Goal: Information Seeking & Learning: Check status

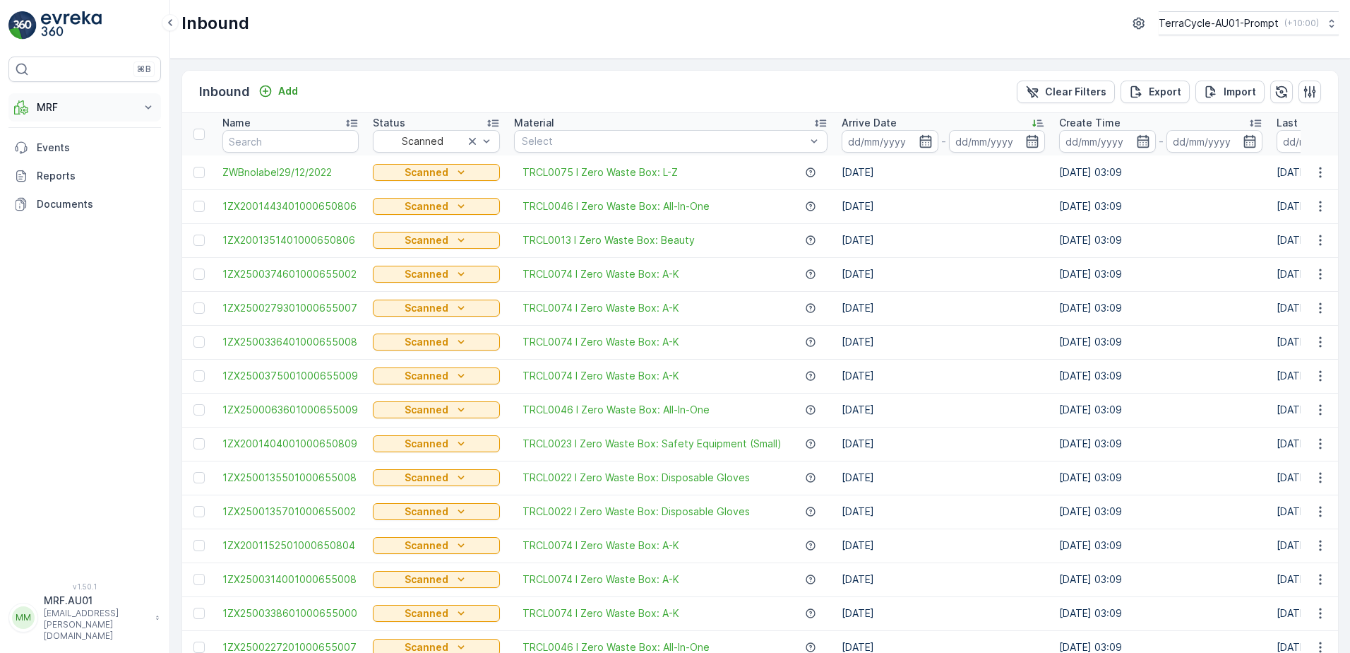
click at [145, 105] on icon at bounding box center [148, 107] width 14 height 14
click at [584, 133] on div "Select" at bounding box center [671, 141] width 314 height 23
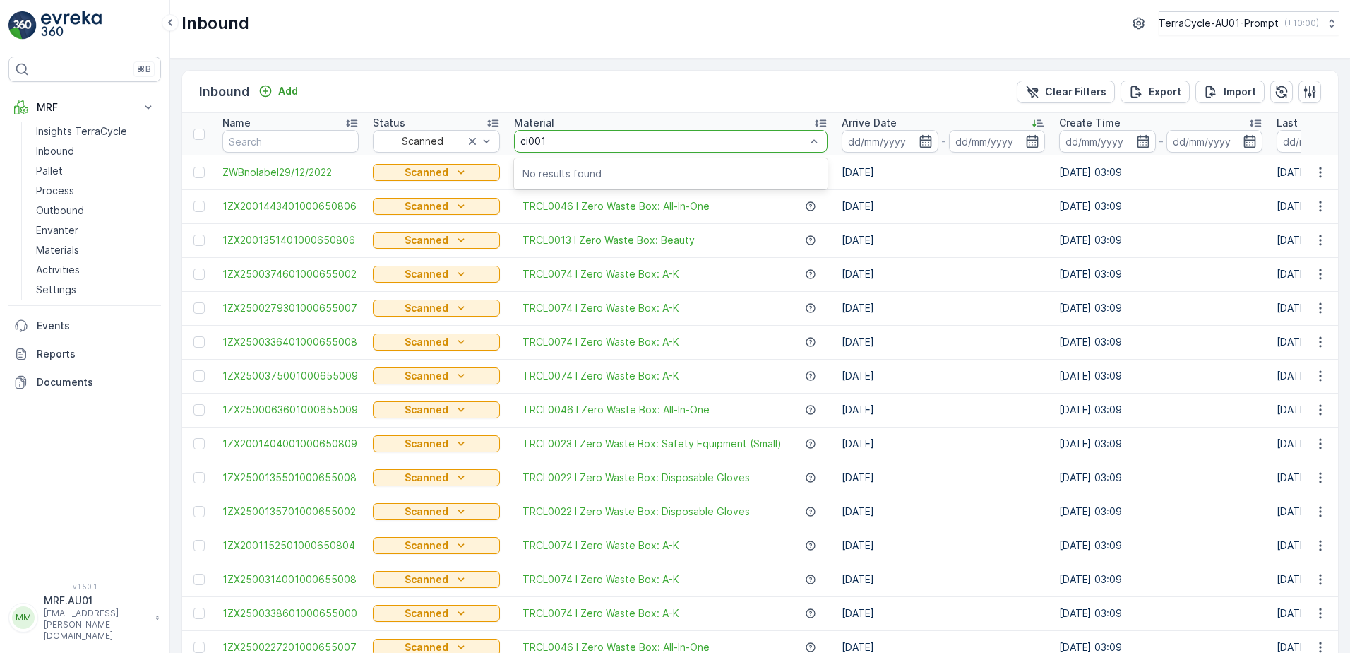
type input "ci0015"
click at [64, 168] on link "Pallet" at bounding box center [95, 171] width 131 height 20
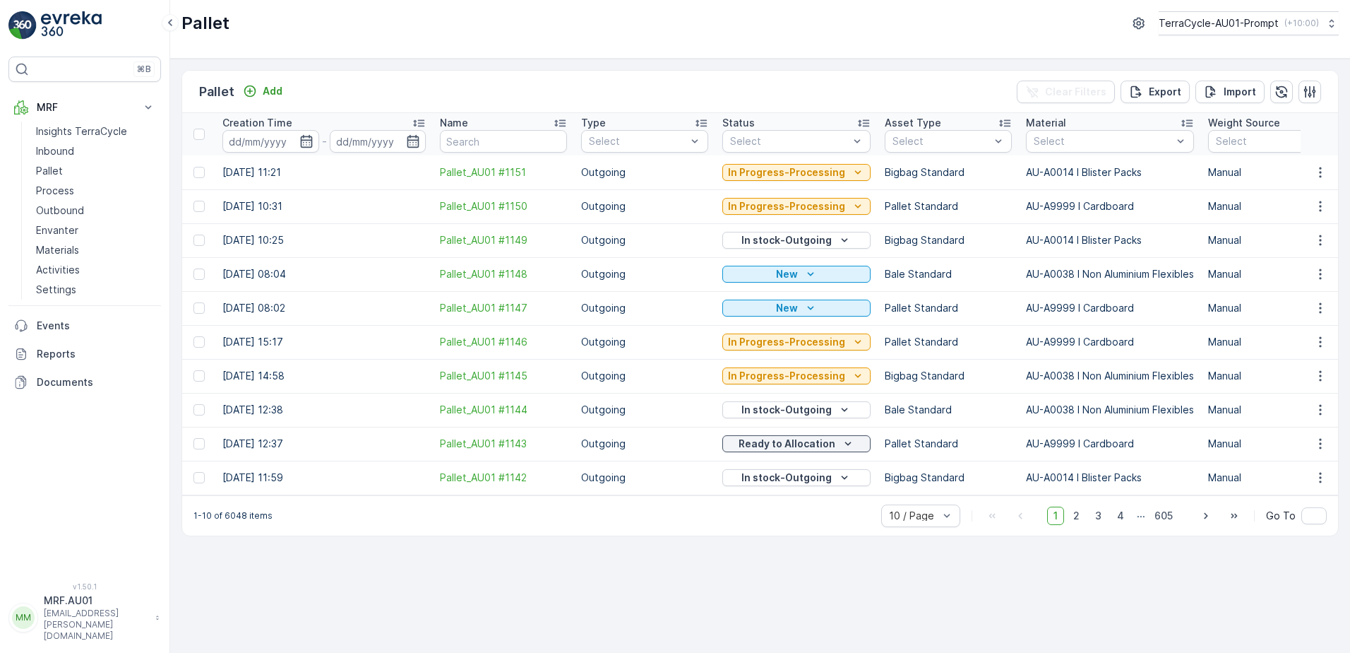
click at [1060, 128] on div "Material" at bounding box center [1110, 123] width 168 height 14
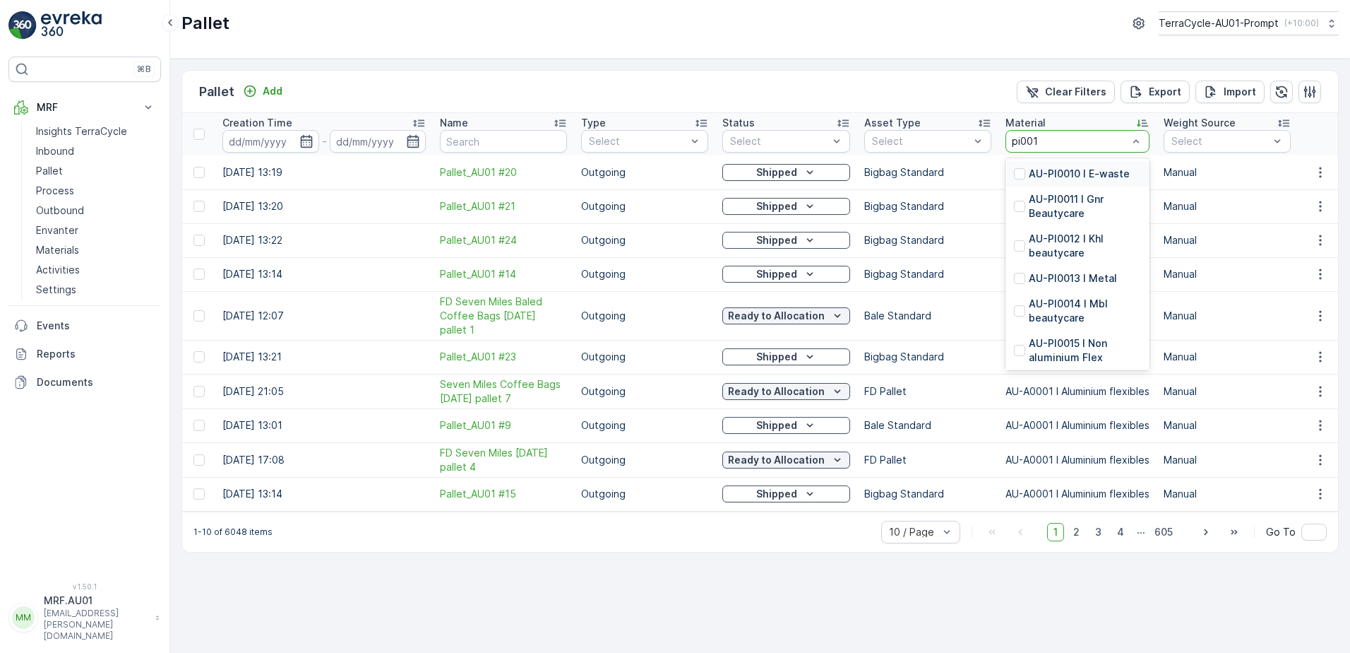
type input "pi0015"
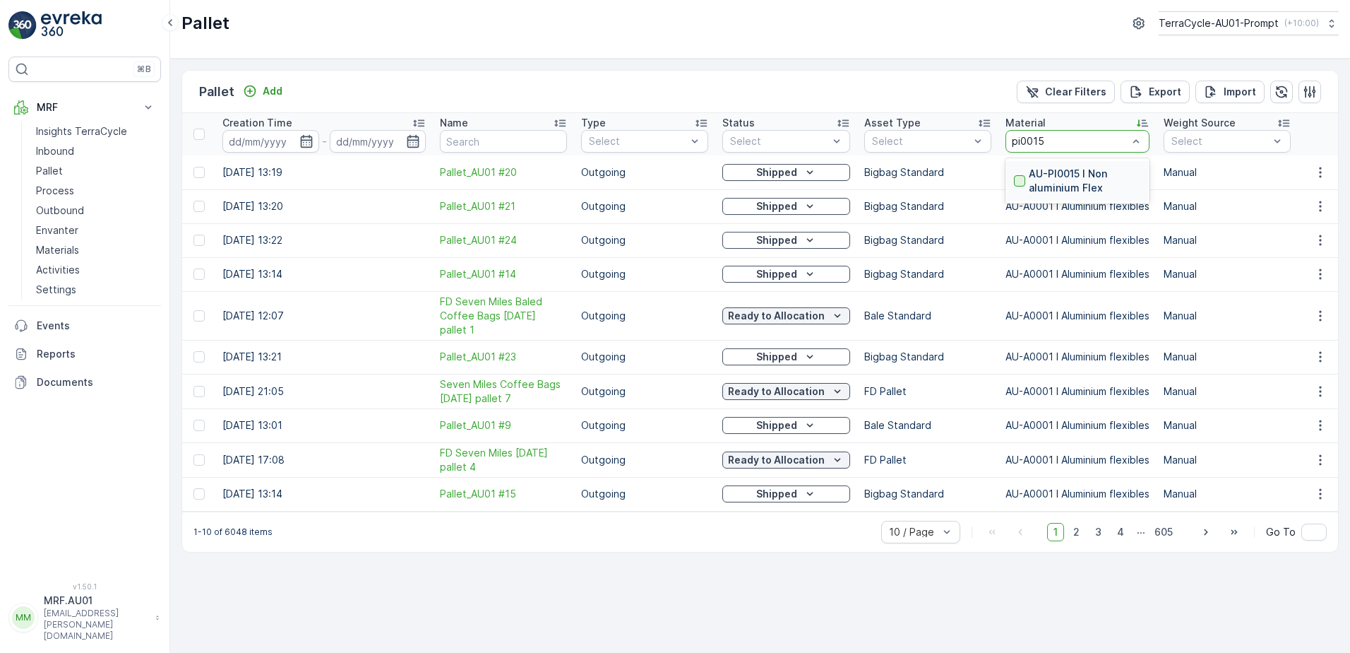
click at [1021, 176] on div at bounding box center [1019, 180] width 11 height 11
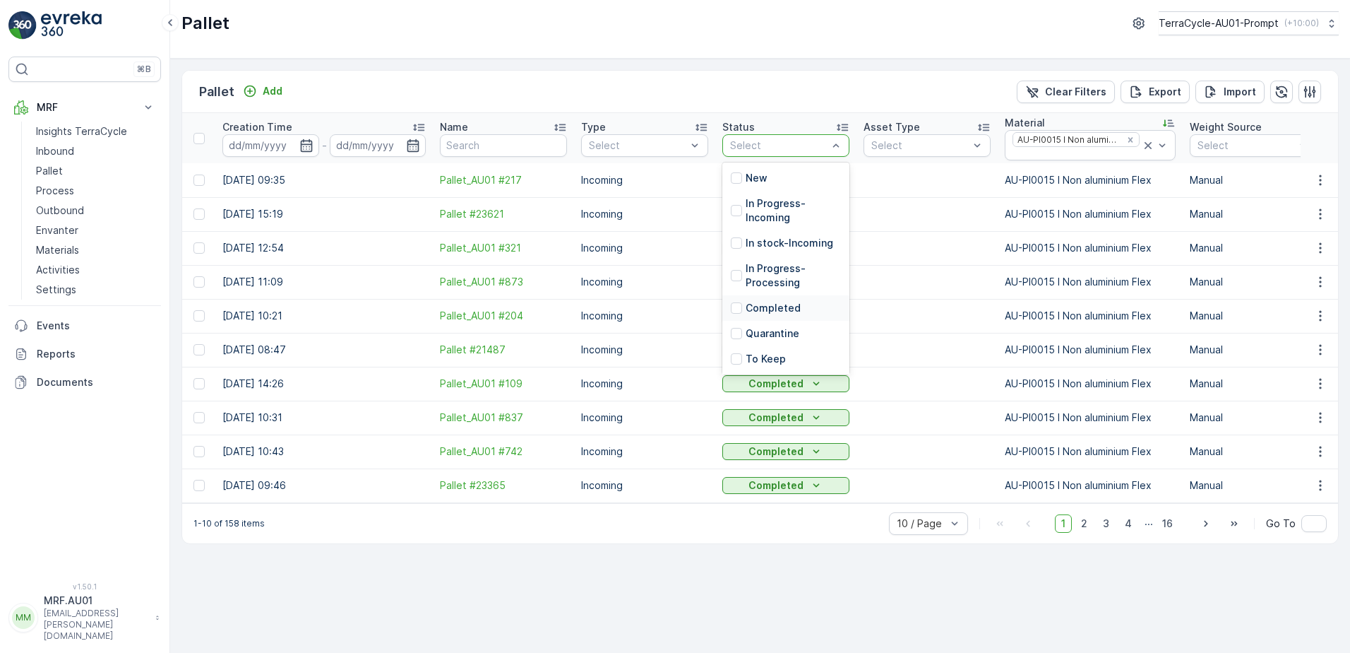
scroll to position [167, 0]
click at [736, 270] on div at bounding box center [736, 275] width 11 height 11
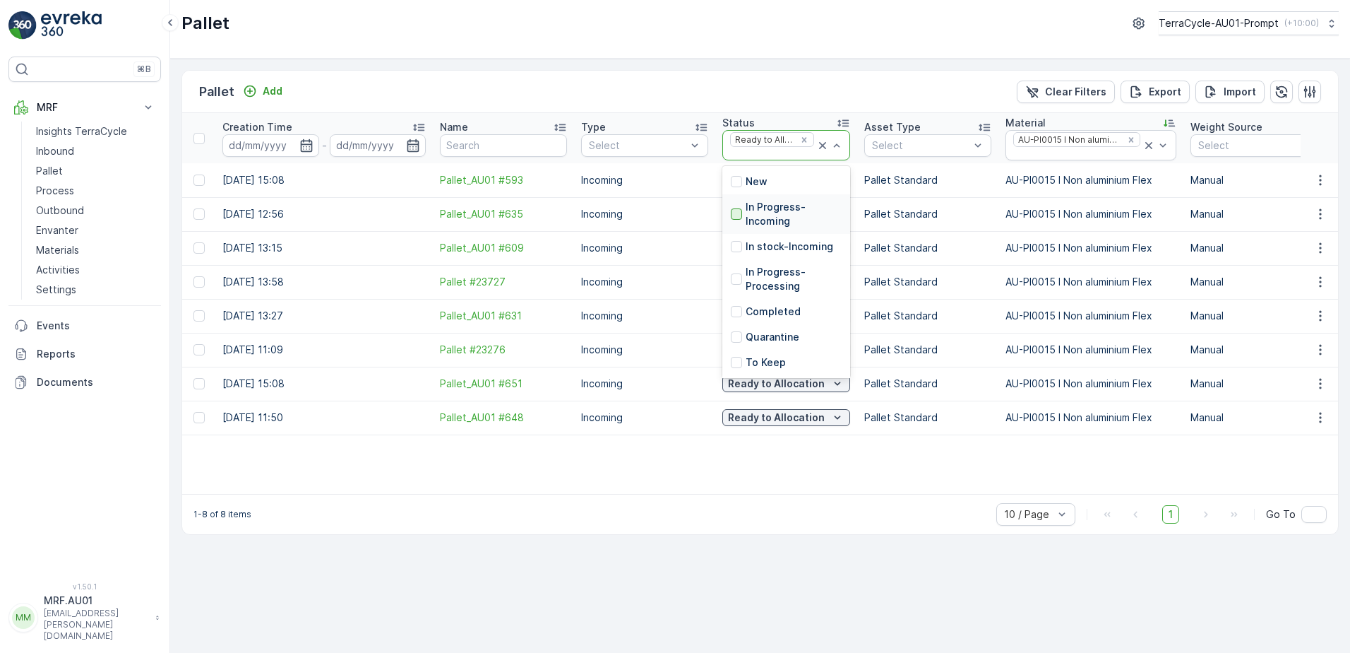
click at [737, 212] on div at bounding box center [736, 213] width 11 height 11
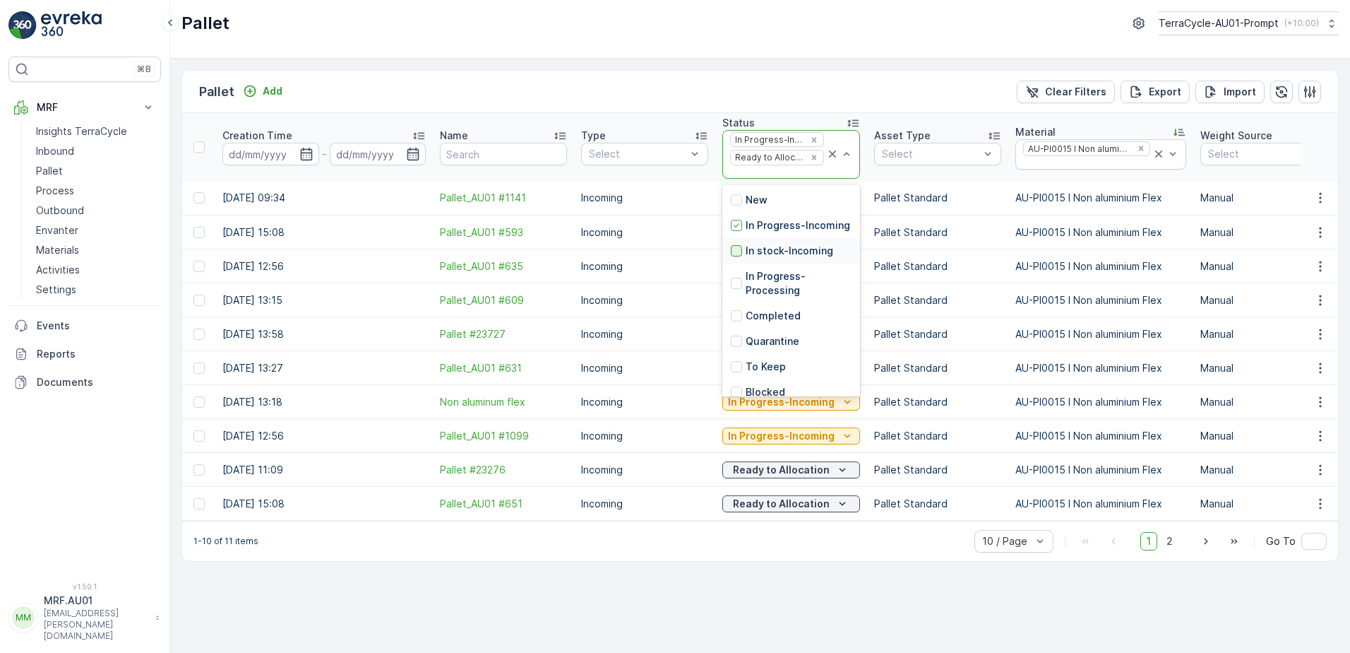
click at [736, 256] on div at bounding box center [736, 250] width 11 height 11
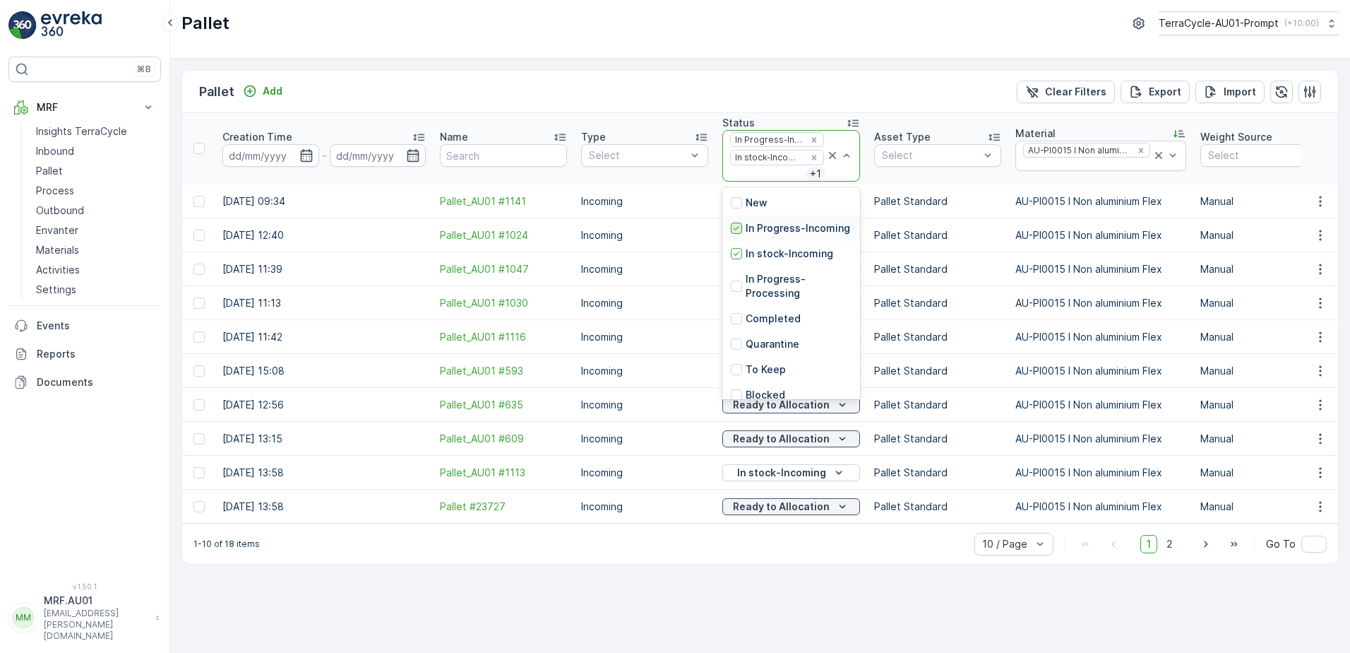
click at [737, 233] on icon at bounding box center [737, 228] width 10 height 10
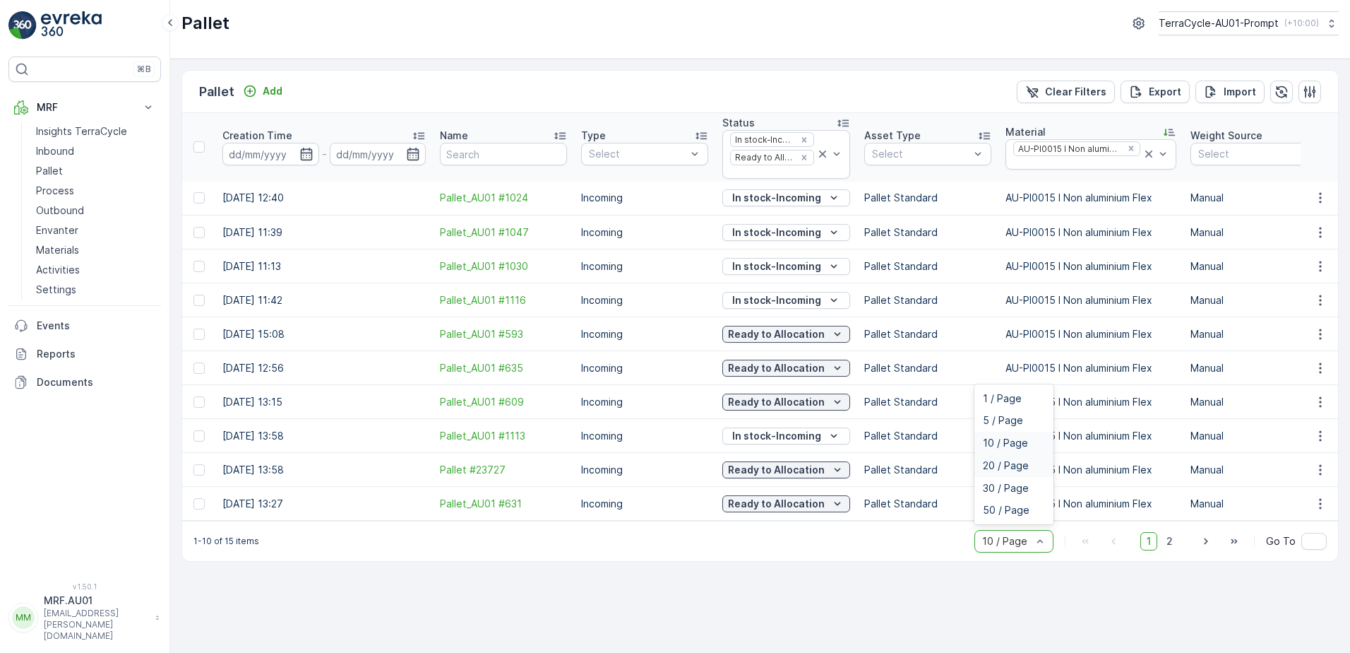
click at [1005, 470] on span "20 / Page" at bounding box center [1006, 465] width 46 height 11
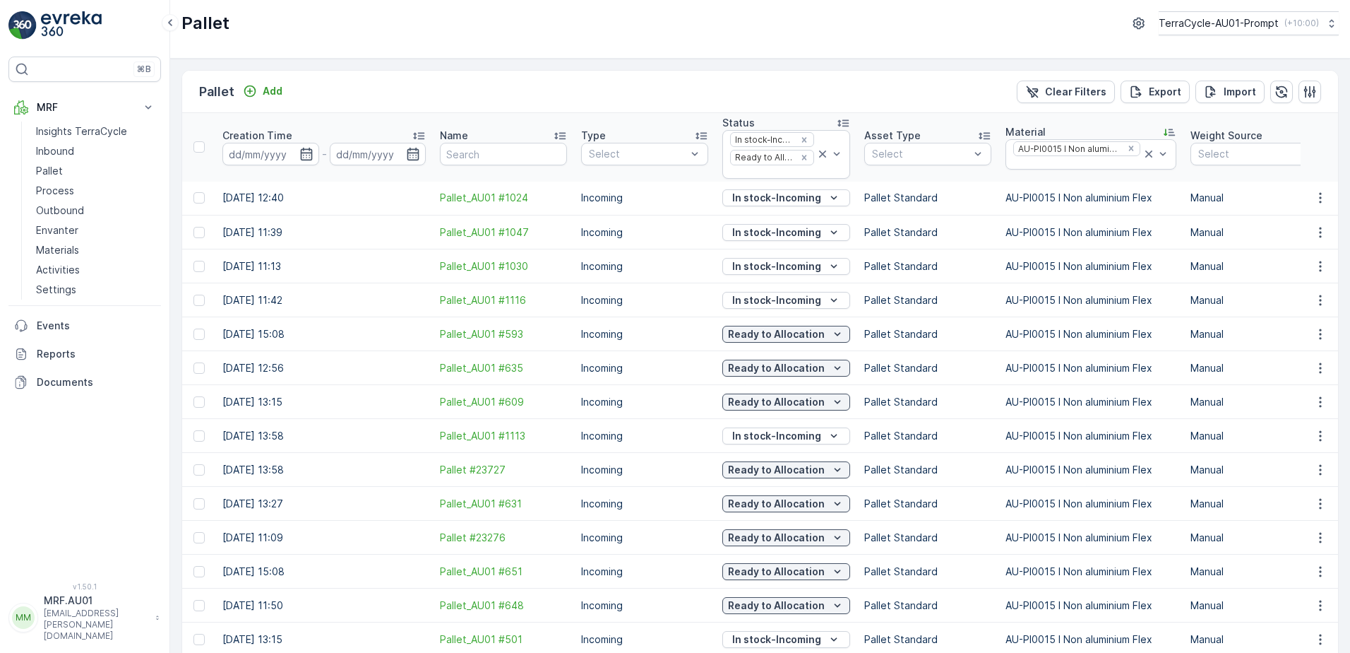
click at [272, 130] on p "Creation Time" at bounding box center [257, 136] width 70 height 14
